Goal: Transaction & Acquisition: Subscribe to service/newsletter

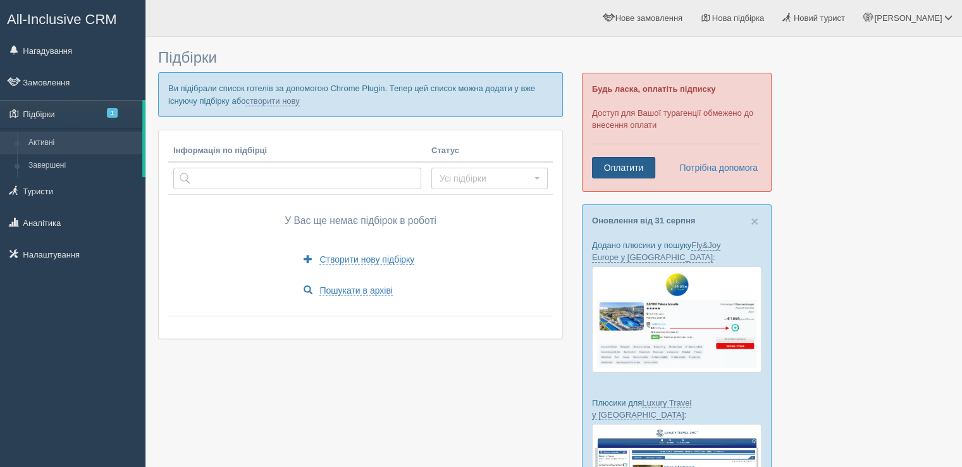
click at [622, 164] on div "Будь ласка, оплатіть підписку Доступ для Вашої турагенції обмежено до внесення …" at bounding box center [677, 132] width 190 height 119
click at [622, 165] on link "Оплатити" at bounding box center [623, 168] width 63 height 22
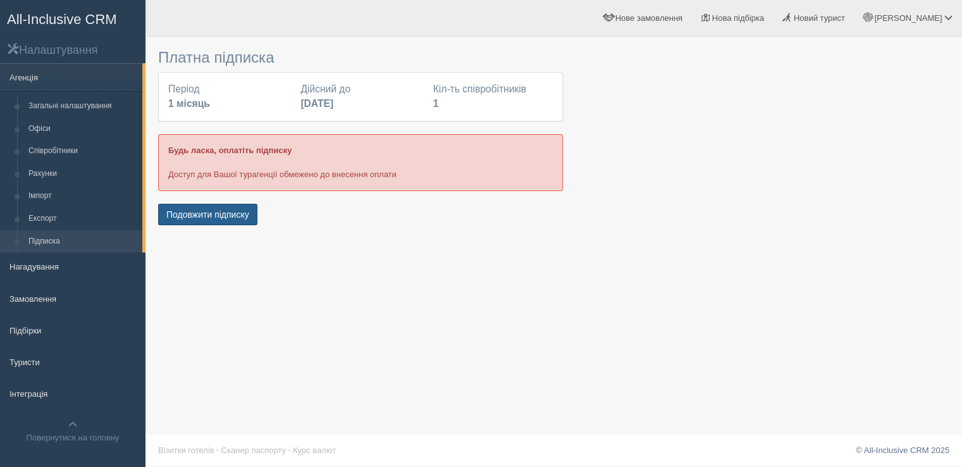
click at [218, 218] on button "Подовжити підписку" at bounding box center [207, 215] width 99 height 22
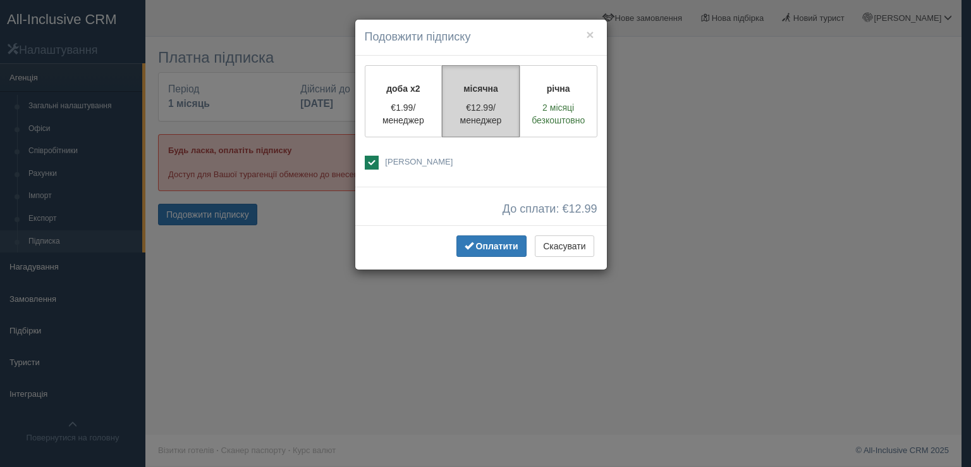
click at [487, 113] on p "€12.99/менеджер" at bounding box center [480, 113] width 61 height 25
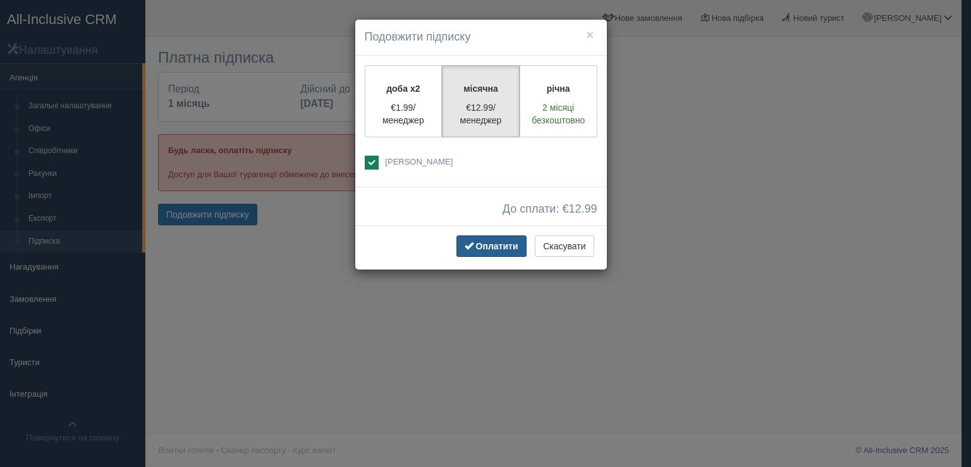
click at [501, 247] on span "Оплатити" at bounding box center [497, 246] width 42 height 10
